Goal: Task Accomplishment & Management: Use online tool/utility

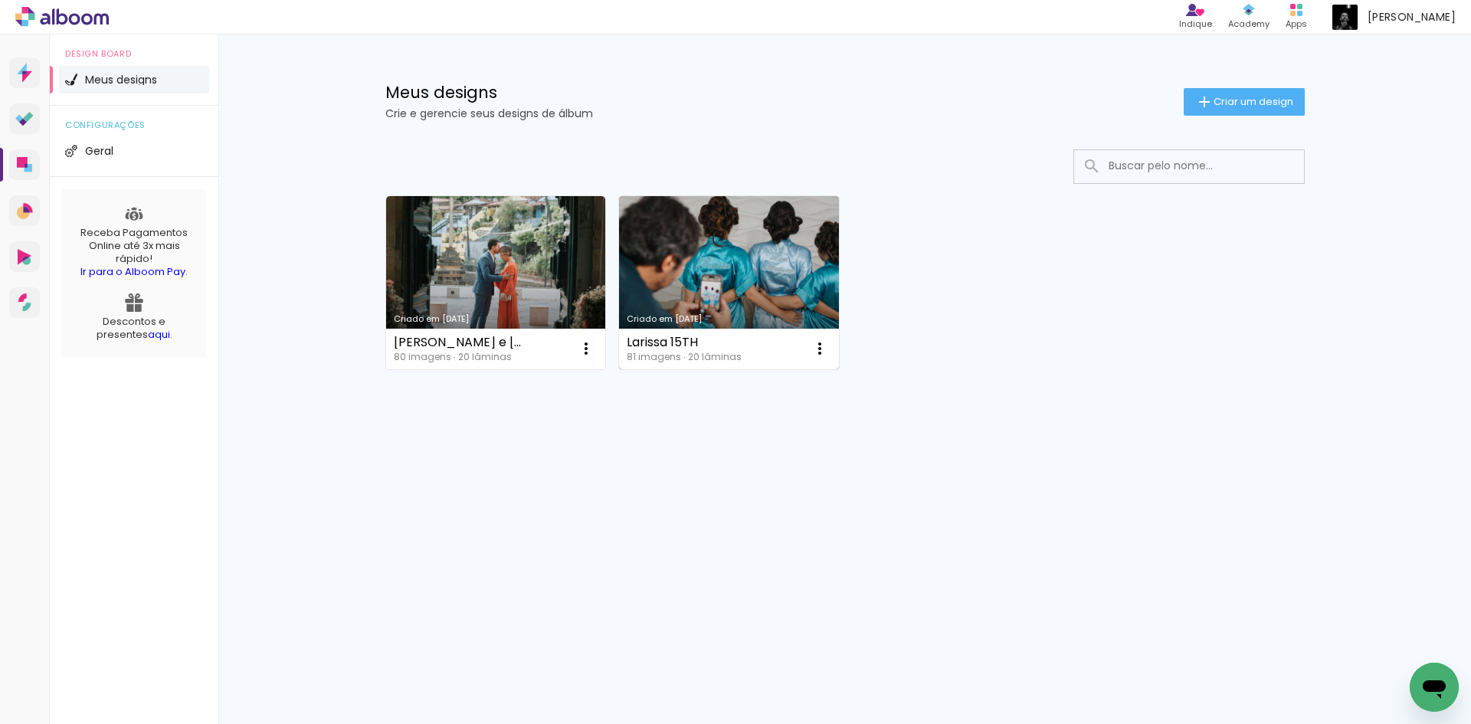
click at [719, 295] on link "Criado em [DATE]" at bounding box center [729, 282] width 220 height 173
